Goal: Task Accomplishment & Management: Use online tool/utility

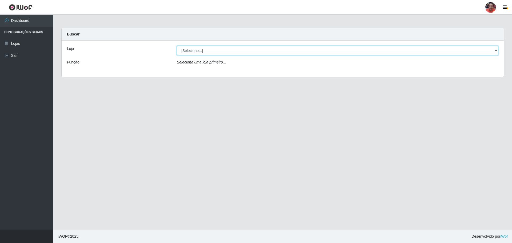
click at [393, 52] on select "[Selecione...] Mar Vermelho - Loja 05" at bounding box center [338, 50] width 322 height 9
select select "252"
click at [177, 46] on select "[Selecione...] Mar Vermelho - Loja 05" at bounding box center [338, 50] width 322 height 9
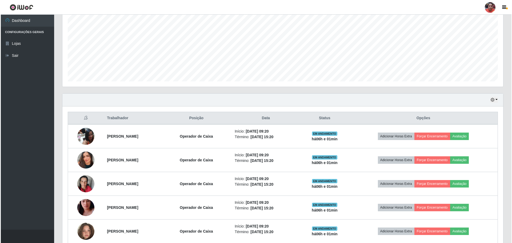
scroll to position [160, 0]
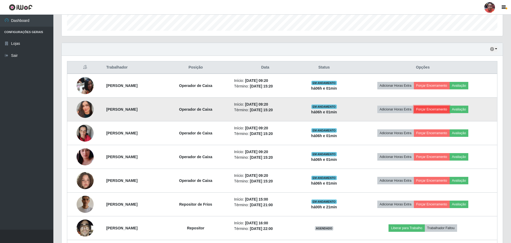
click at [449, 111] on button "Forçar Encerramento" at bounding box center [432, 109] width 36 height 7
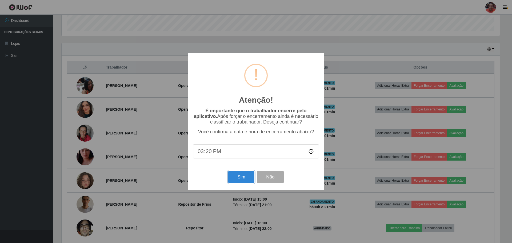
click at [247, 174] on button "Sim" at bounding box center [241, 177] width 26 height 13
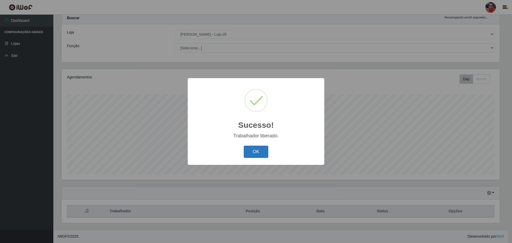
click at [253, 150] on button "OK" at bounding box center [256, 152] width 25 height 13
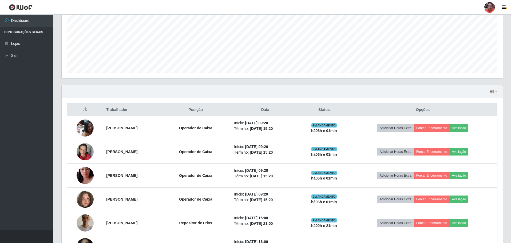
scroll to position [150, 0]
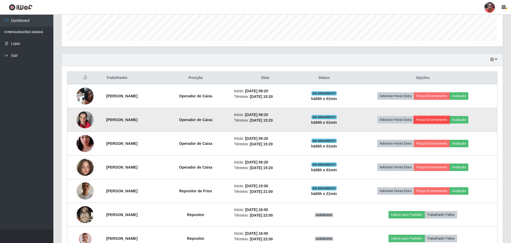
click at [431, 119] on button "Forçar Encerramento" at bounding box center [432, 119] width 36 height 7
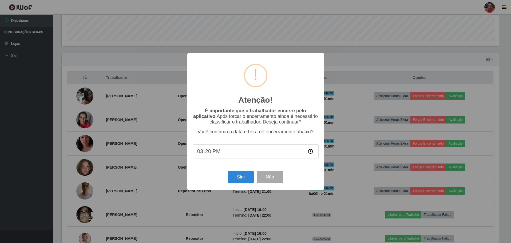
scroll to position [111, 438]
click at [235, 183] on button "Sim" at bounding box center [241, 177] width 26 height 13
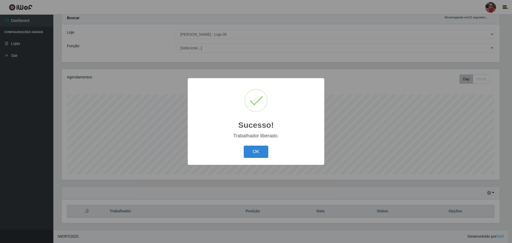
click at [269, 153] on div "OK Cancel" at bounding box center [256, 151] width 126 height 15
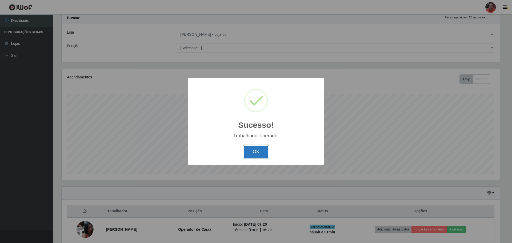
click at [265, 154] on button "OK" at bounding box center [256, 152] width 25 height 13
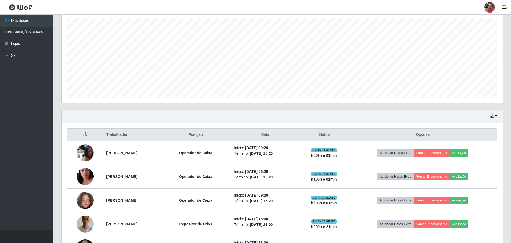
scroll to position [123, 0]
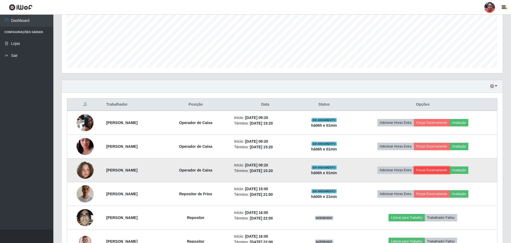
click at [445, 170] on button "Forçar Encerramento" at bounding box center [432, 169] width 36 height 7
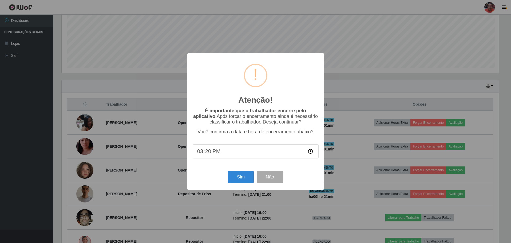
scroll to position [111, 438]
click at [234, 177] on button "Sim" at bounding box center [241, 177] width 26 height 13
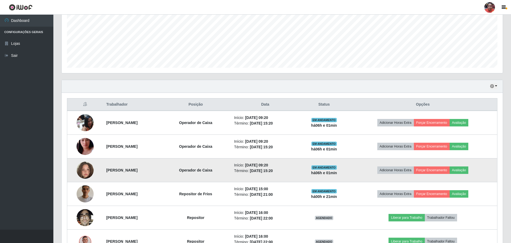
scroll to position [0, 0]
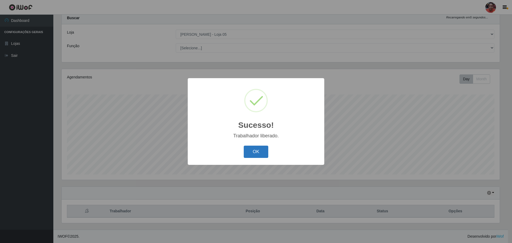
click at [259, 155] on button "OK" at bounding box center [256, 152] width 25 height 13
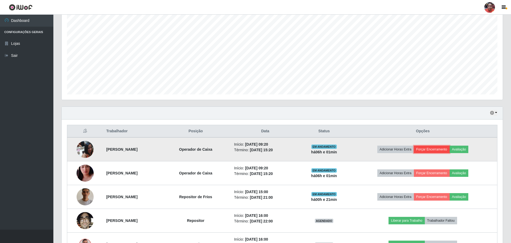
click at [445, 148] on button "Forçar Encerramento" at bounding box center [432, 149] width 36 height 7
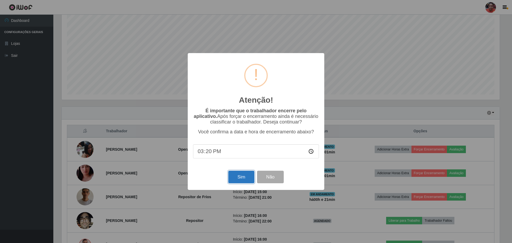
click at [241, 176] on button "Sim" at bounding box center [241, 177] width 26 height 13
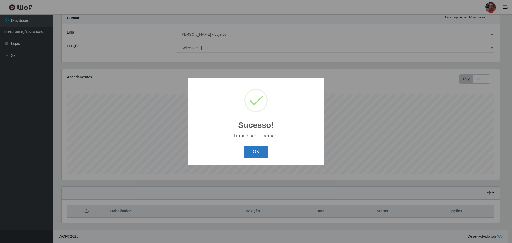
click at [248, 155] on button "OK" at bounding box center [256, 152] width 25 height 13
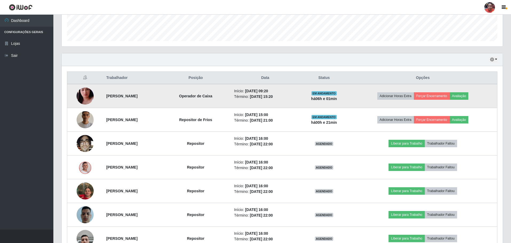
click at [85, 97] on img at bounding box center [85, 96] width 17 height 30
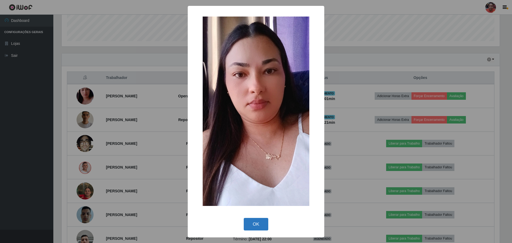
click at [266, 227] on button "OK" at bounding box center [256, 224] width 25 height 13
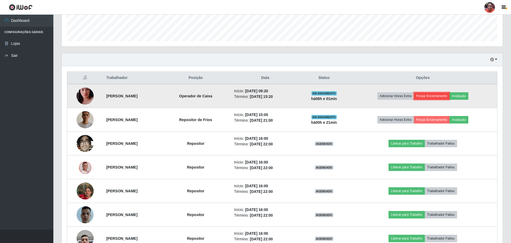
click at [439, 94] on button "Forçar Encerramento" at bounding box center [432, 95] width 36 height 7
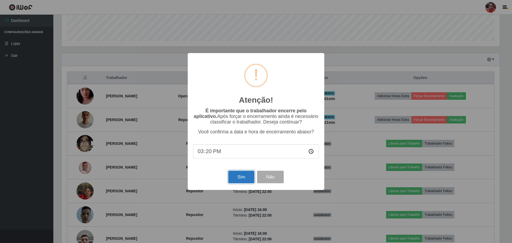
click at [239, 181] on button "Sim" at bounding box center [241, 177] width 26 height 13
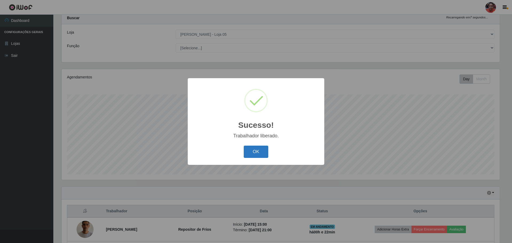
click at [253, 155] on button "OK" at bounding box center [256, 152] width 25 height 13
